Goal: Task Accomplishment & Management: Complete application form

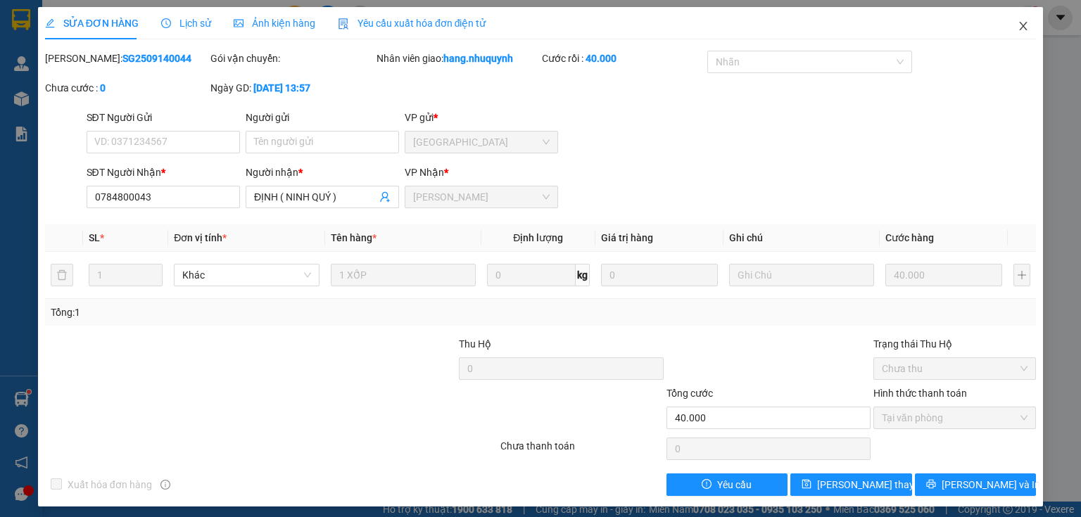
drag, startPoint x: 1018, startPoint y: 25, endPoint x: 799, endPoint y: 3, distance: 219.9
click at [1004, 24] on span "Close" at bounding box center [1022, 26] width 39 height 39
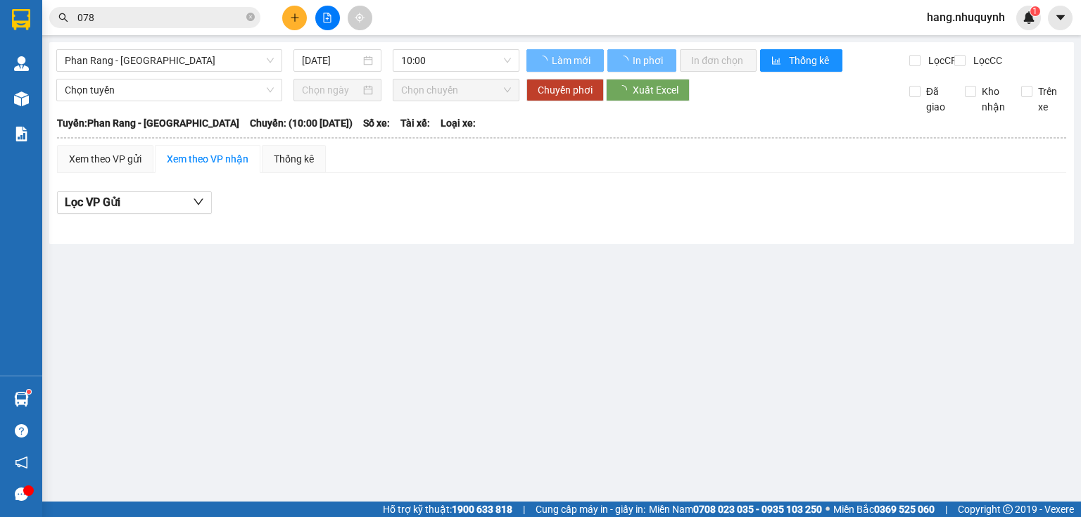
click at [202, 23] on input "078" at bounding box center [160, 17] width 166 height 15
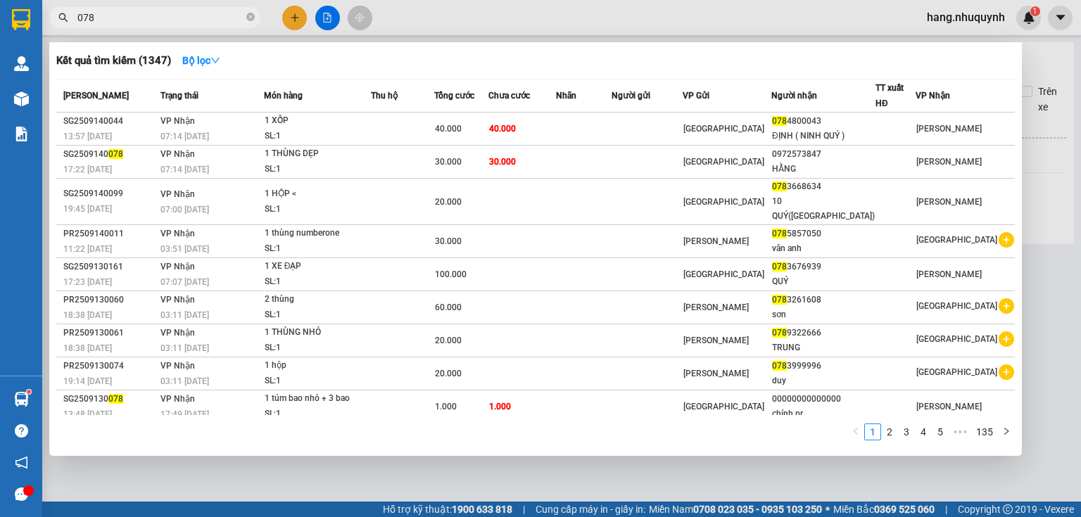
click at [202, 23] on input "078" at bounding box center [160, 17] width 166 height 15
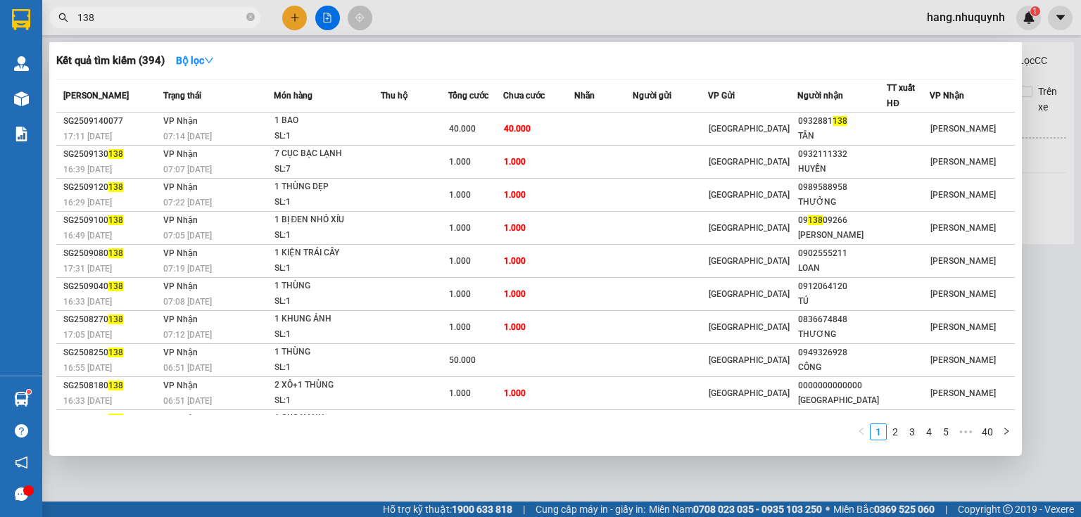
type input "138"
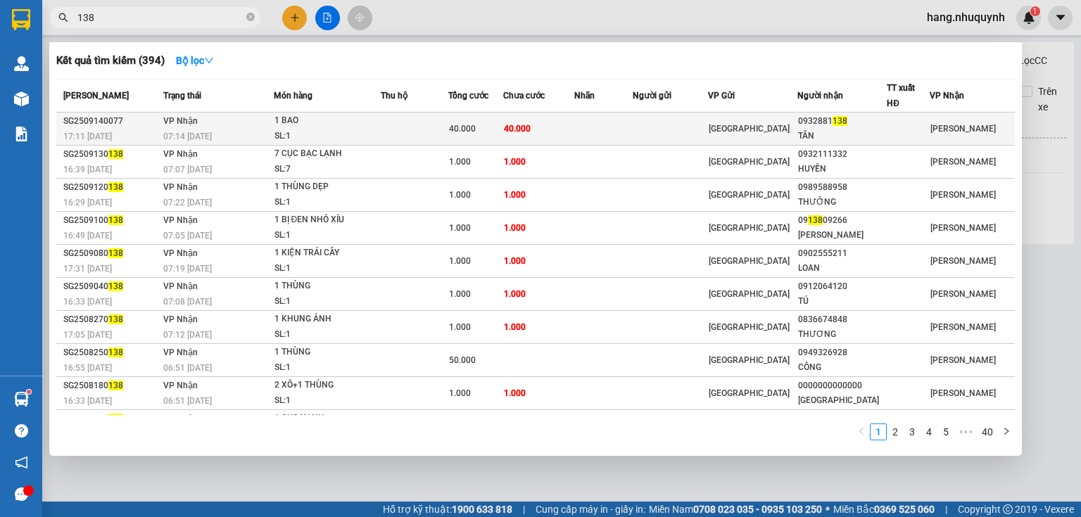
click at [380, 129] on div "SL: 1" at bounding box center [327, 136] width 106 height 15
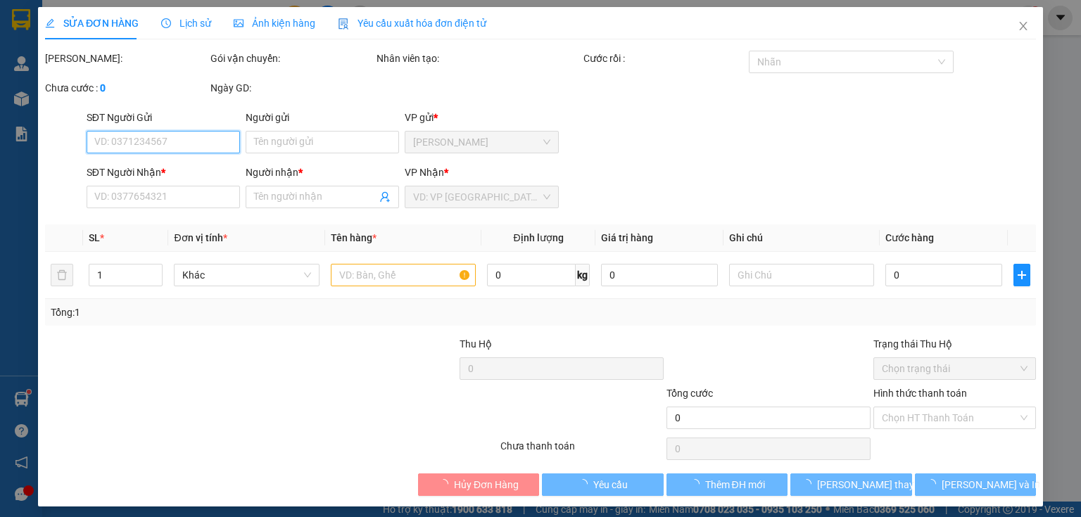
type input "0932881138"
type input "TÂN"
type input "40.000"
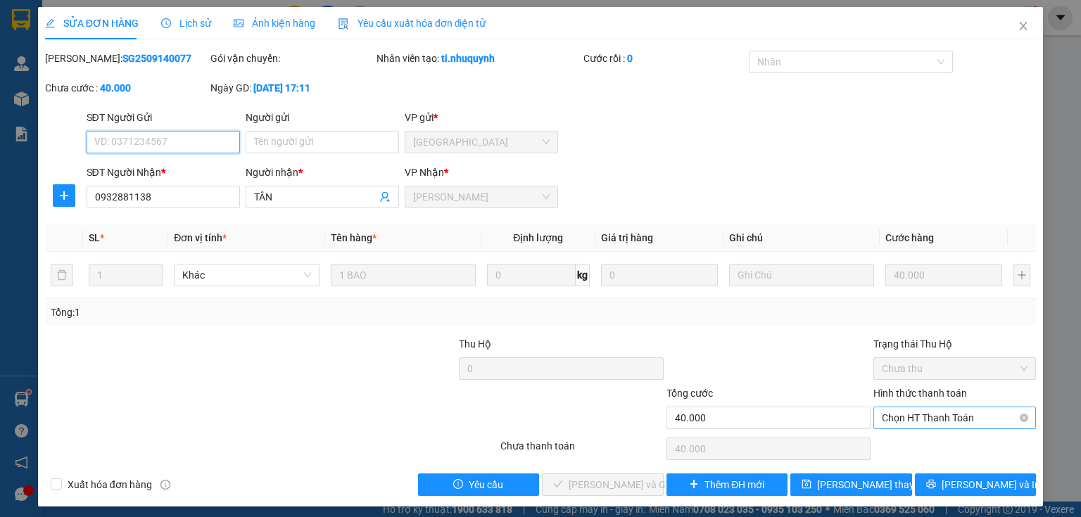
click at [920, 417] on span "Chọn HT Thanh Toán" at bounding box center [955, 417] width 146 height 21
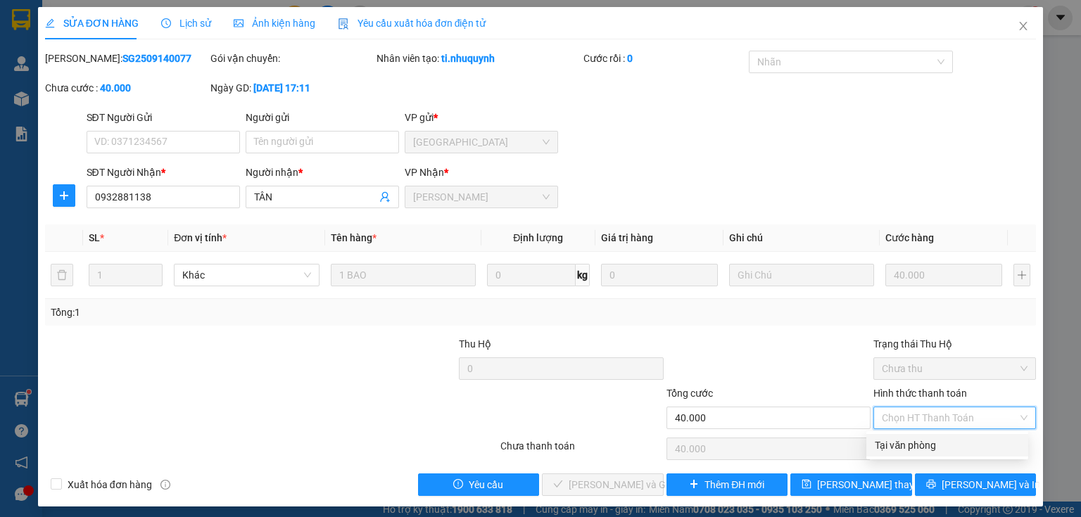
click at [907, 452] on div "Tại văn phòng" at bounding box center [947, 445] width 145 height 15
type input "0"
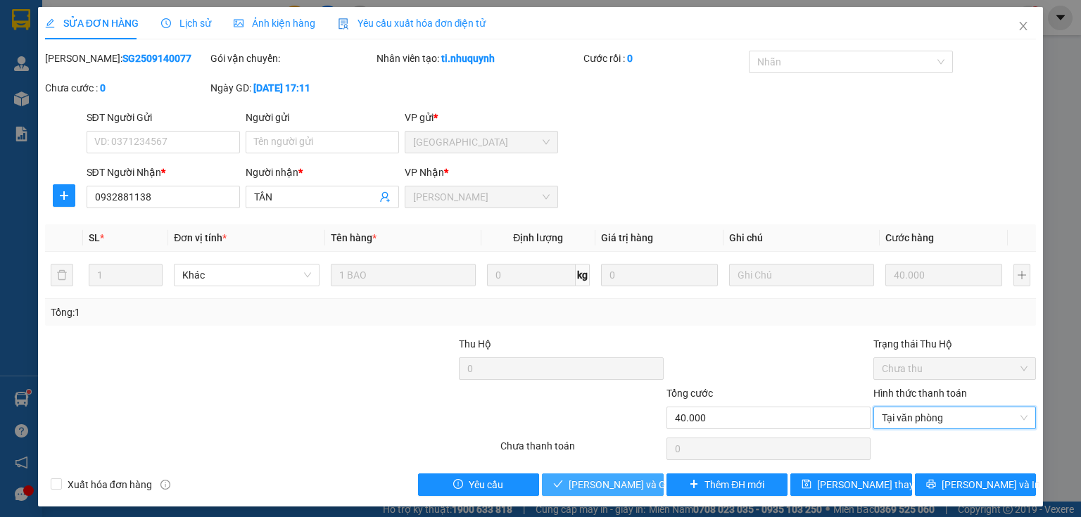
click at [585, 489] on span "[PERSON_NAME] và Giao hàng" at bounding box center [636, 484] width 135 height 15
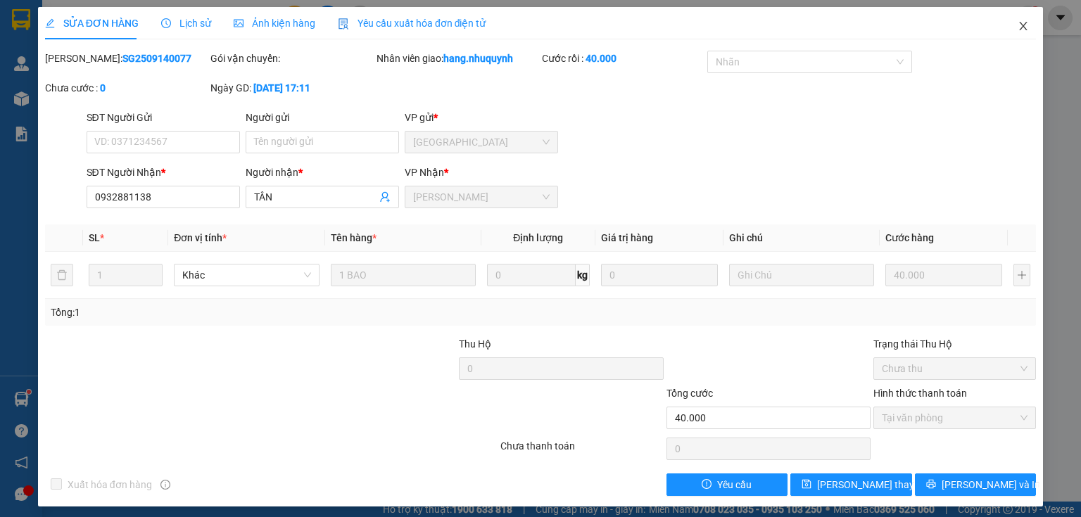
click at [1018, 27] on icon "close" at bounding box center [1023, 25] width 11 height 11
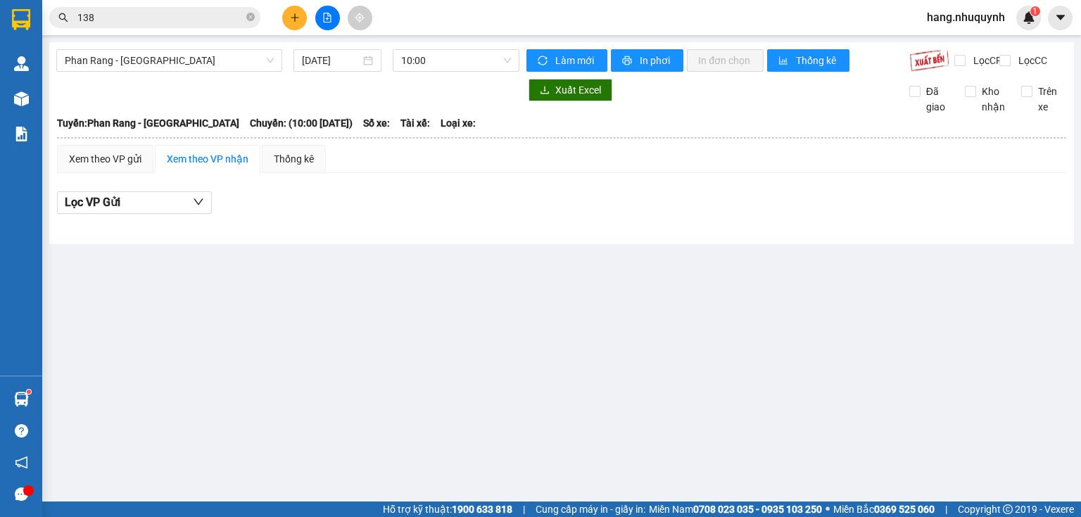
click at [297, 16] on icon "plus" at bounding box center [295, 18] width 10 height 10
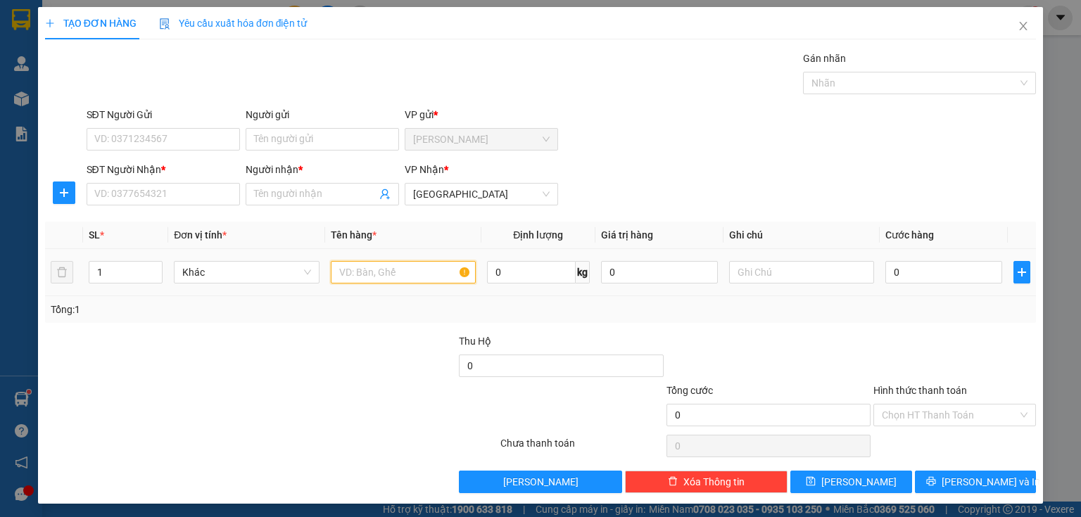
click at [374, 272] on input "text" at bounding box center [403, 272] width 145 height 23
drag, startPoint x: 374, startPoint y: 272, endPoint x: 311, endPoint y: 275, distance: 62.7
click at [311, 275] on tr "1 Khác 1 bịh 0 kg 0 0" at bounding box center [540, 272] width 991 height 47
type input "1 BỊ THÙNG"
click at [201, 192] on input "SĐT Người Nhận *" at bounding box center [163, 194] width 153 height 23
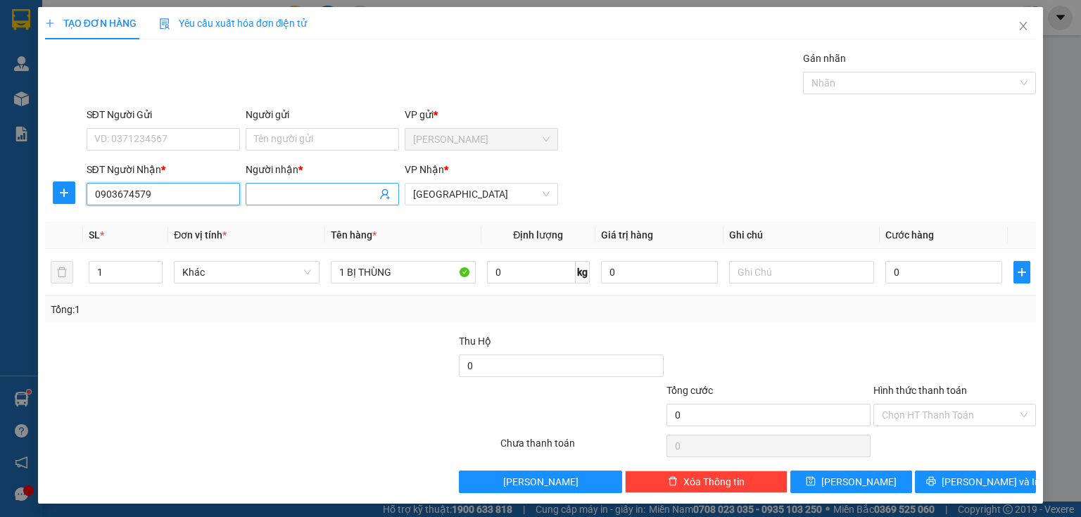
type input "0903674579"
click at [310, 193] on input "Người nhận *" at bounding box center [315, 193] width 122 height 15
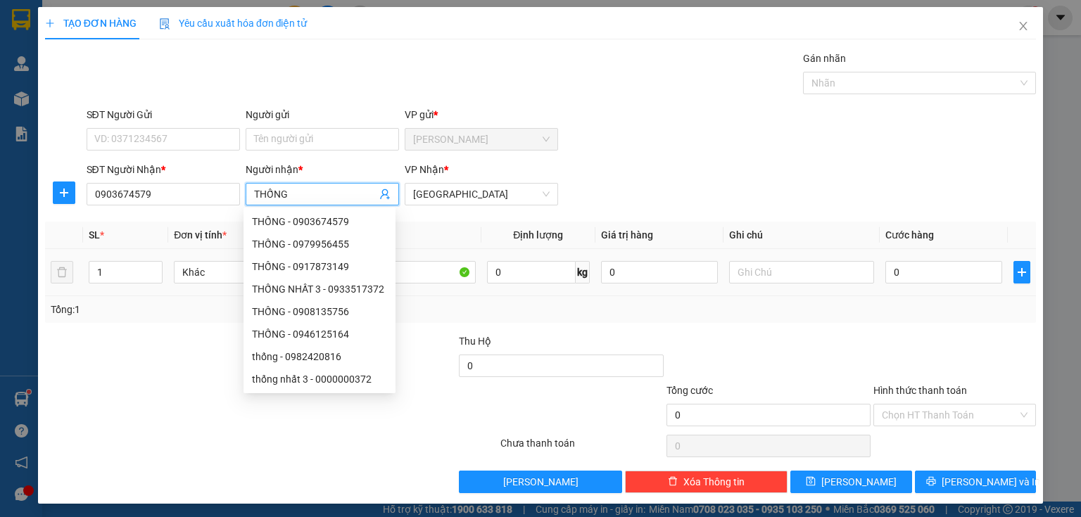
type input "THỐNG"
click at [902, 284] on div "0" at bounding box center [943, 272] width 117 height 28
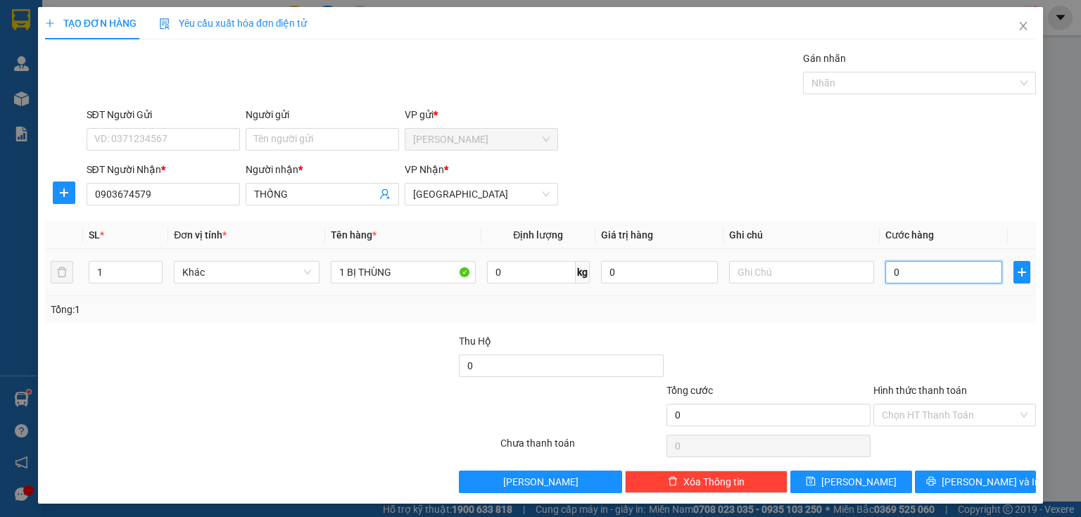
click at [911, 270] on input "0" at bounding box center [943, 272] width 117 height 23
type input "2"
type input "20"
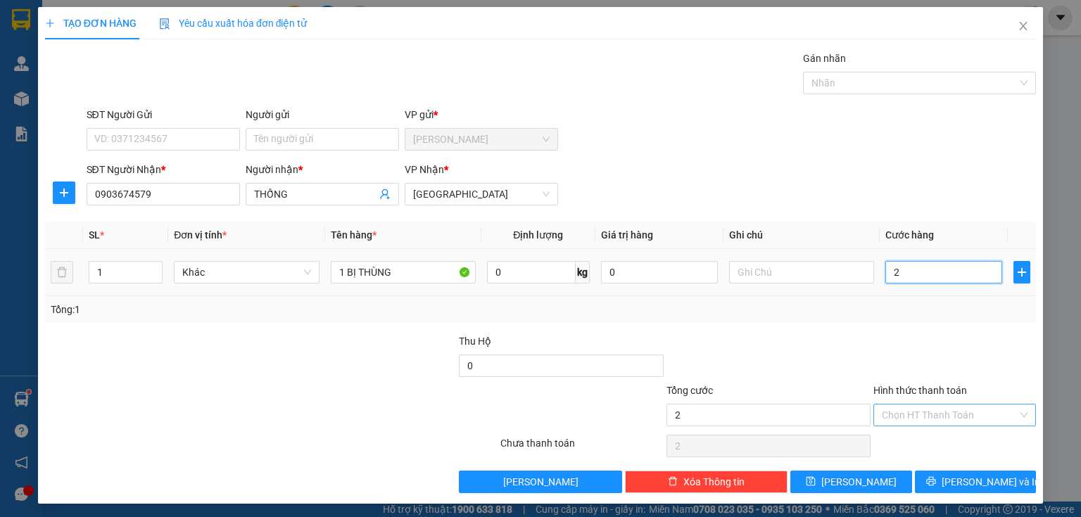
type input "20"
type input "200"
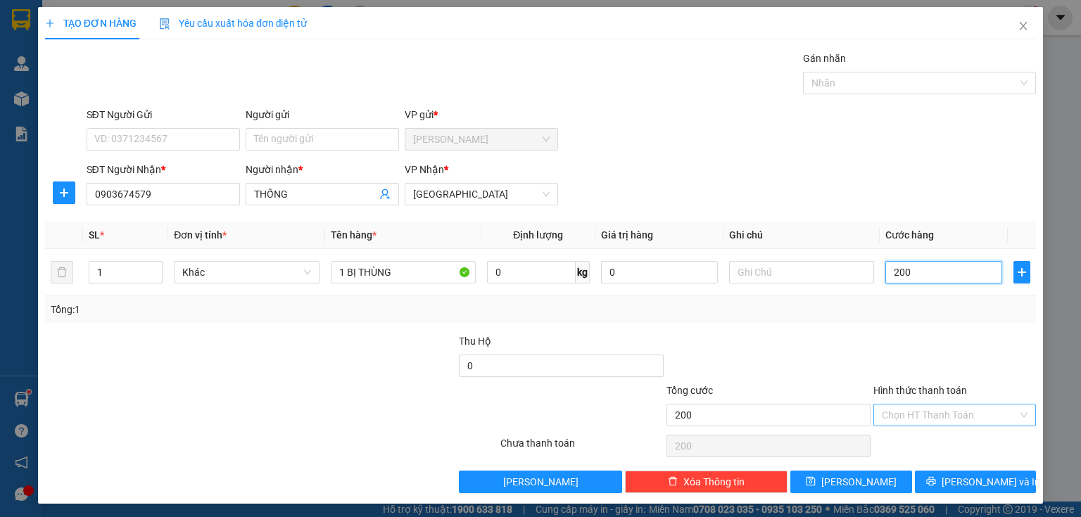
type input "2.000"
type input "20.000"
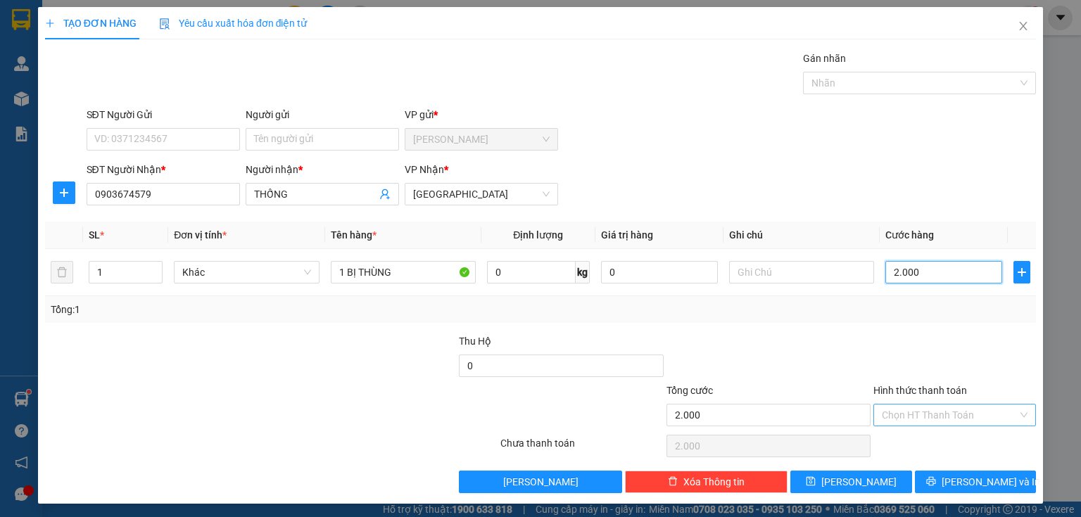
type input "20.000"
click at [923, 418] on input "Hình thức thanh toán" at bounding box center [950, 415] width 136 height 21
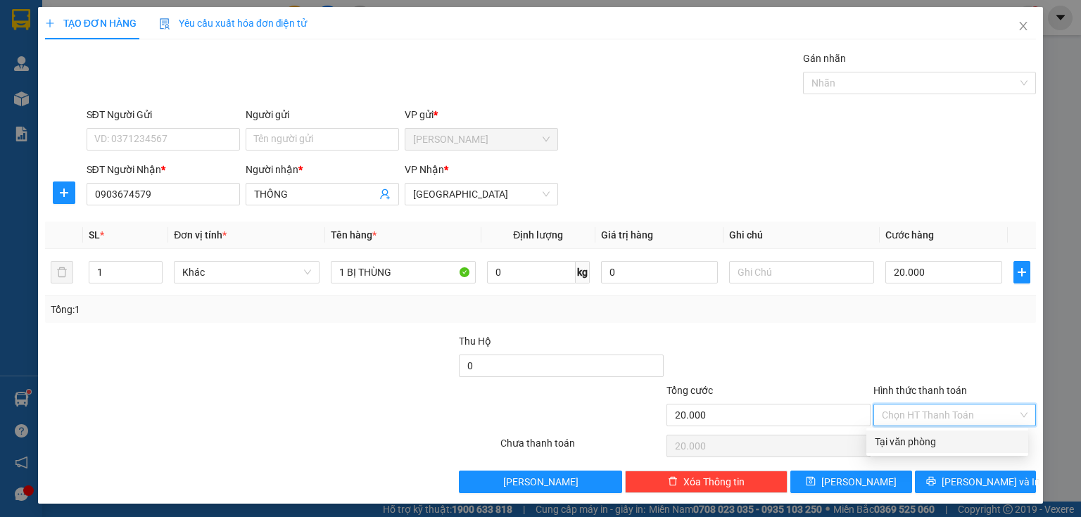
click at [918, 444] on div "Tại văn phòng" at bounding box center [947, 441] width 145 height 15
type input "0"
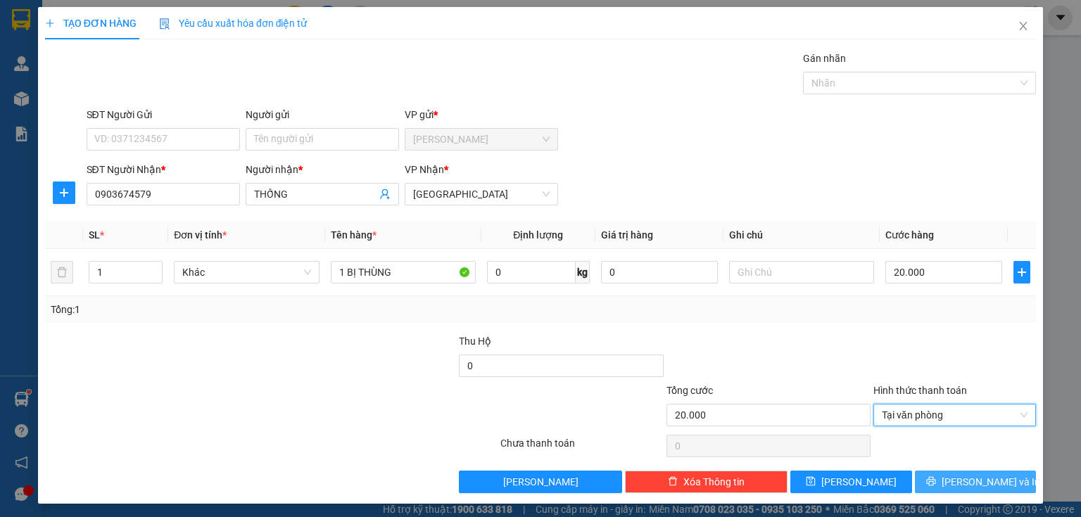
click at [935, 477] on icon "printer" at bounding box center [930, 481] width 9 height 9
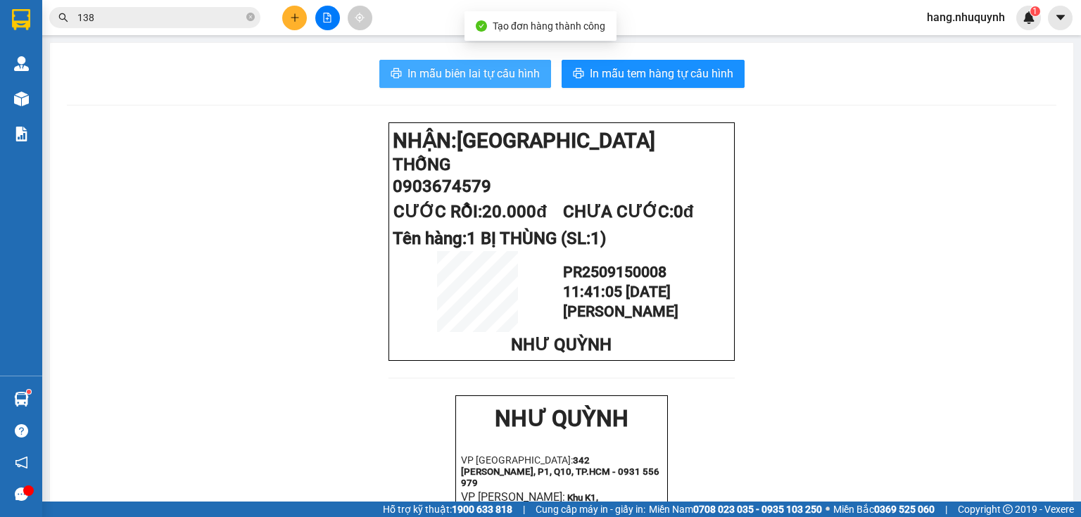
click at [462, 76] on span "In mẫu biên lai tự cấu hình" at bounding box center [473, 74] width 132 height 18
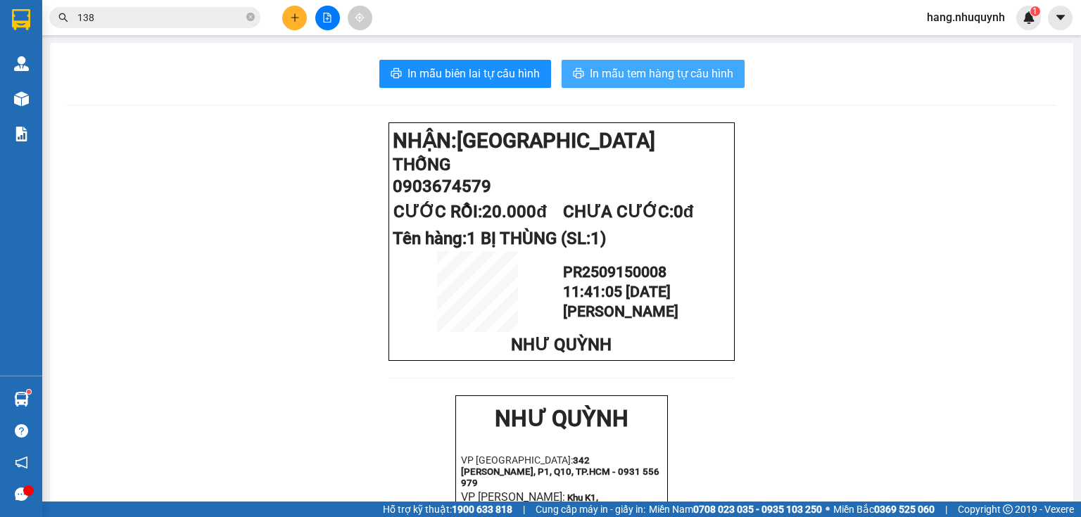
click at [673, 77] on span "In mẫu tem hàng tự cấu hình" at bounding box center [662, 74] width 144 height 18
click at [208, 19] on input "138" at bounding box center [160, 17] width 166 height 15
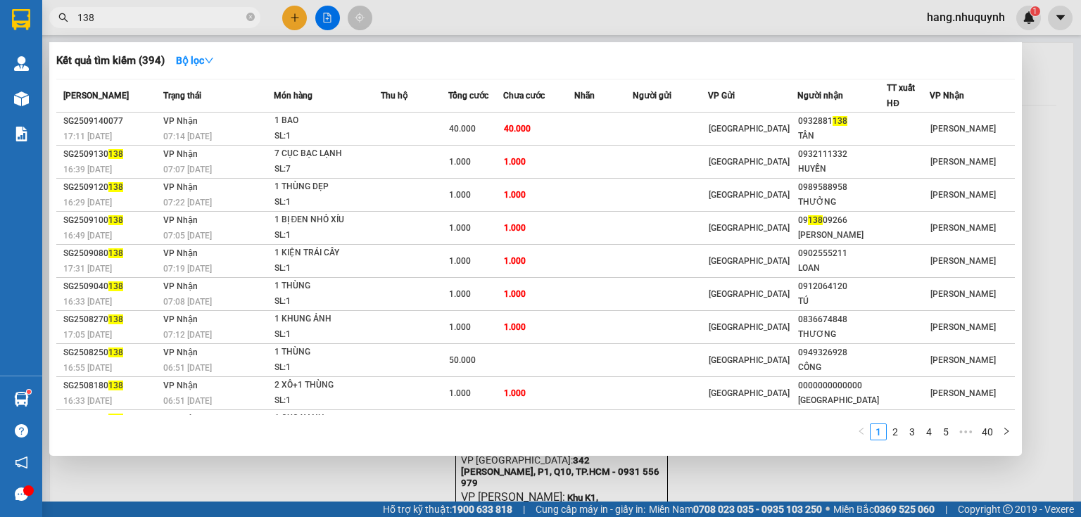
click at [208, 19] on input "138" at bounding box center [160, 17] width 166 height 15
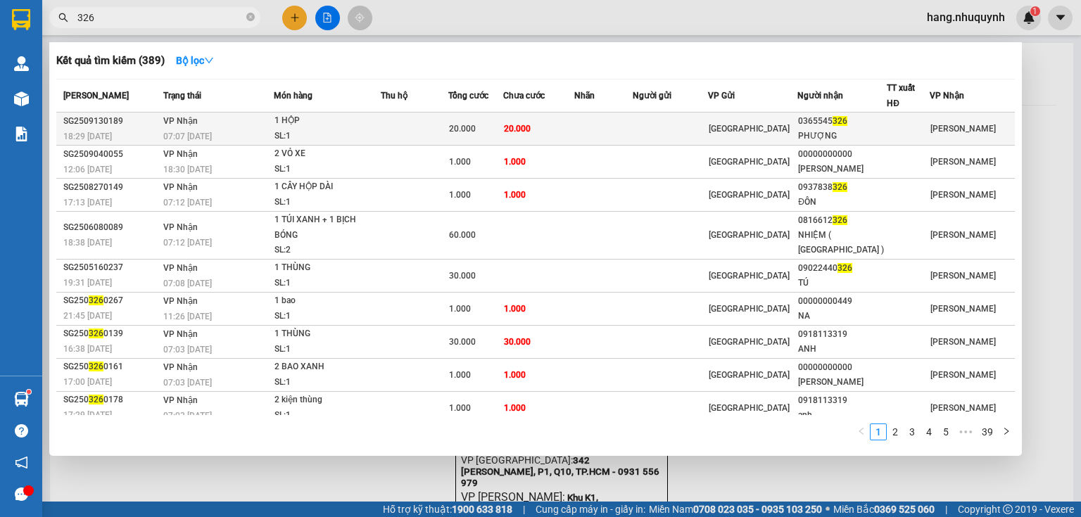
type input "326"
click at [321, 129] on div "SL: 1" at bounding box center [327, 136] width 106 height 15
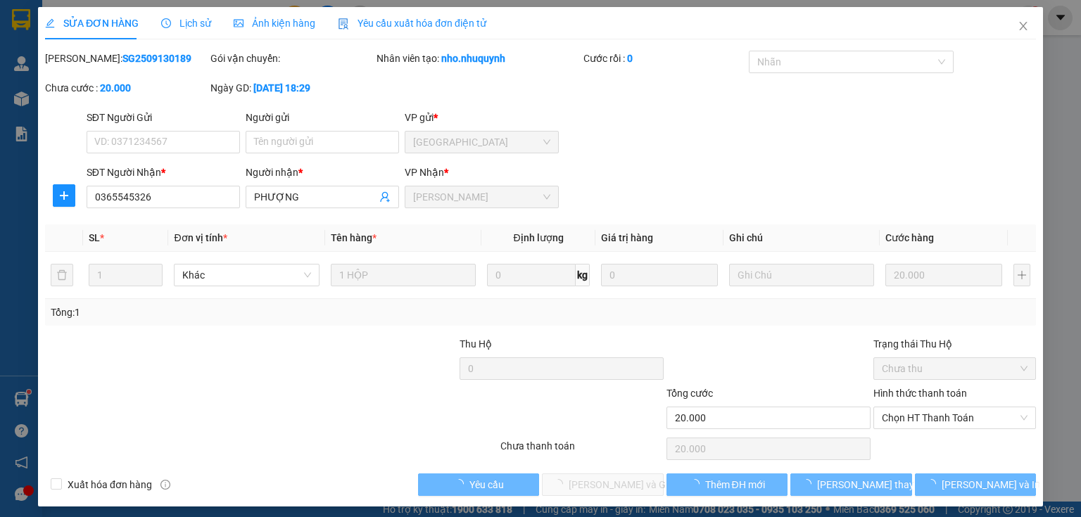
type input "0365545326"
type input "PHƯỢNG"
type input "20.000"
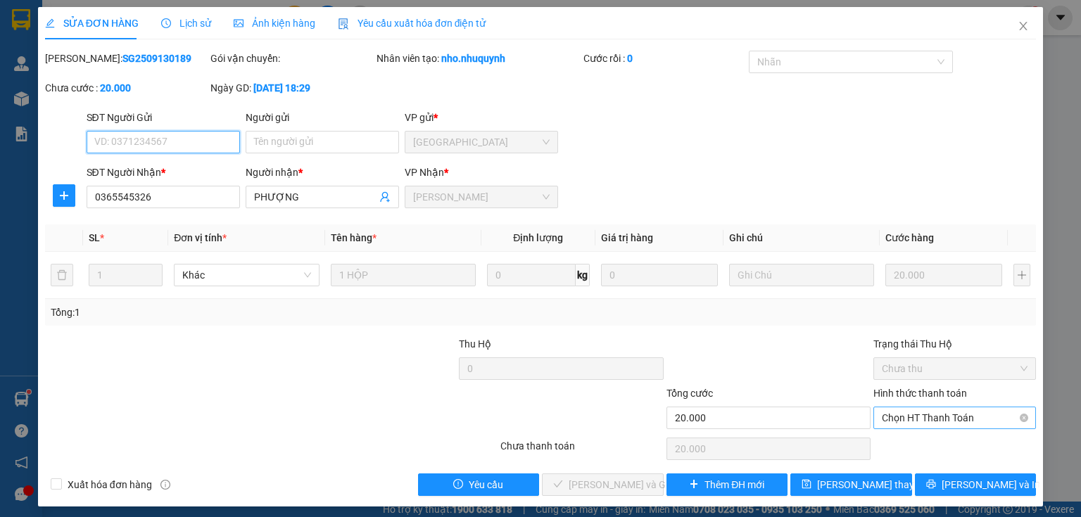
click at [931, 419] on span "Chọn HT Thanh Toán" at bounding box center [955, 417] width 146 height 21
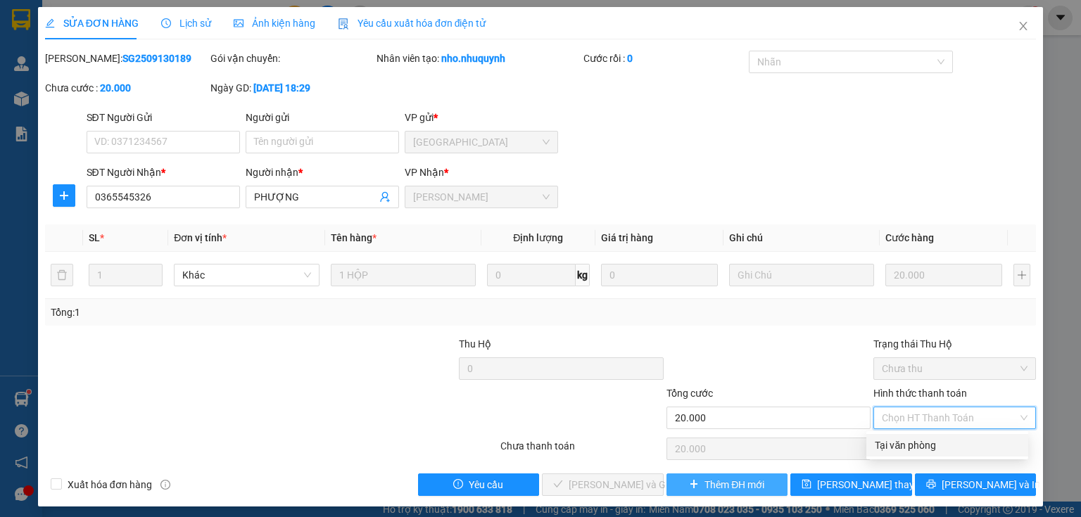
drag, startPoint x: 906, startPoint y: 448, endPoint x: 699, endPoint y: 479, distance: 208.5
click at [903, 450] on div "Tại văn phòng" at bounding box center [947, 445] width 145 height 15
type input "0"
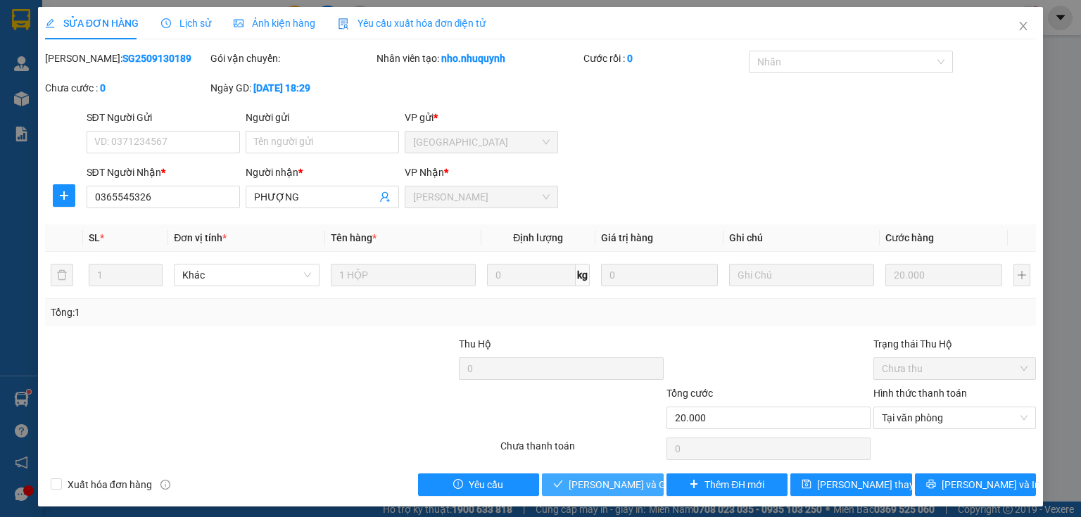
click at [631, 486] on span "[PERSON_NAME] và Giao hàng" at bounding box center [636, 484] width 135 height 15
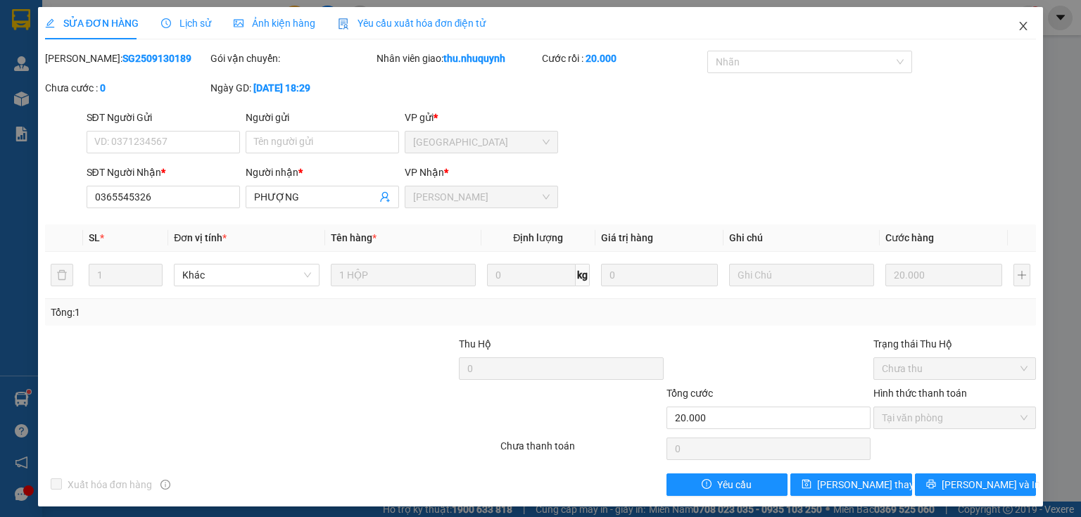
click at [1020, 31] on icon "close" at bounding box center [1023, 25] width 11 height 11
